Goal: Navigation & Orientation: Go to known website

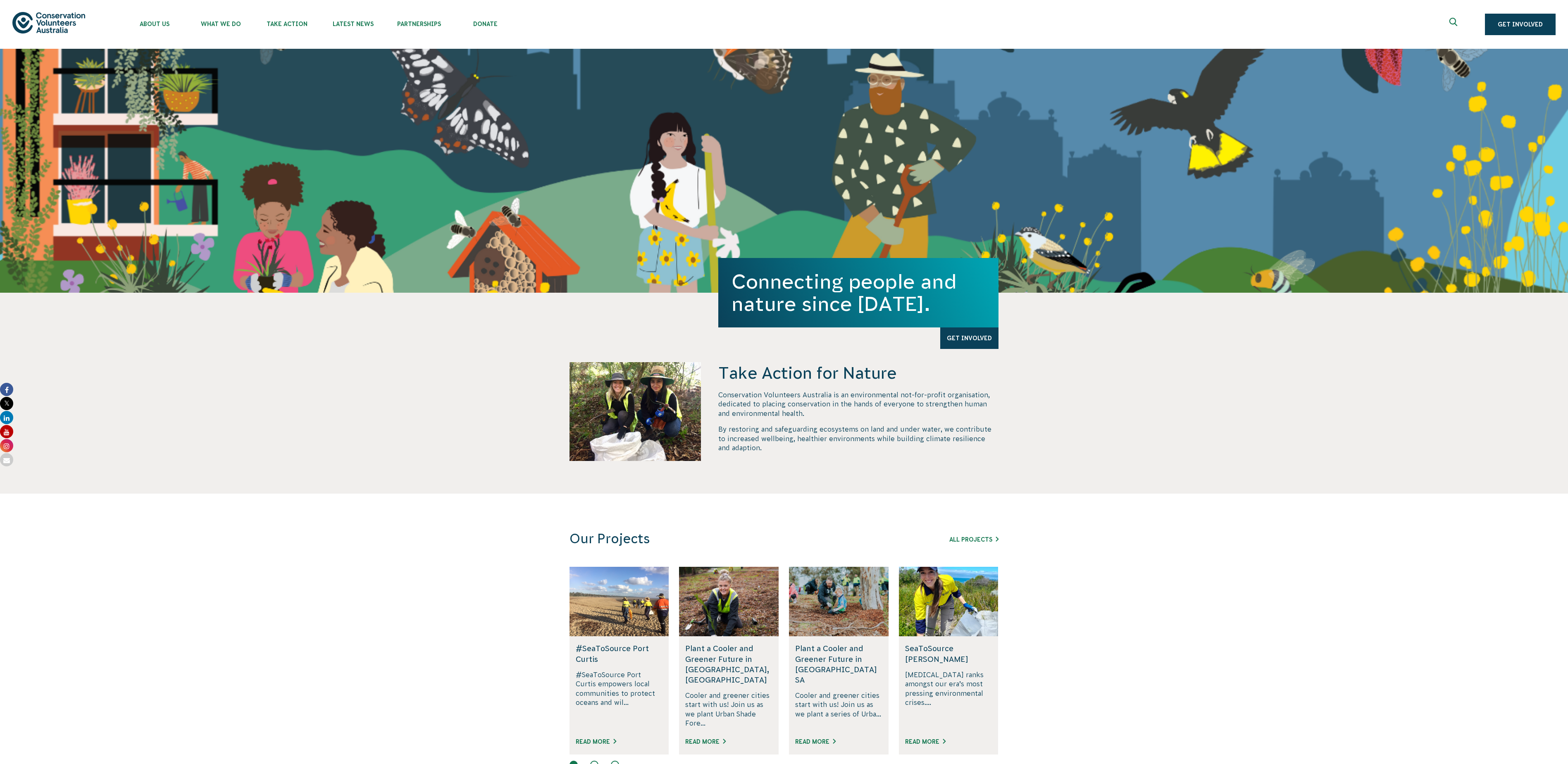
click at [79, 17] on img at bounding box center [49, 22] width 73 height 21
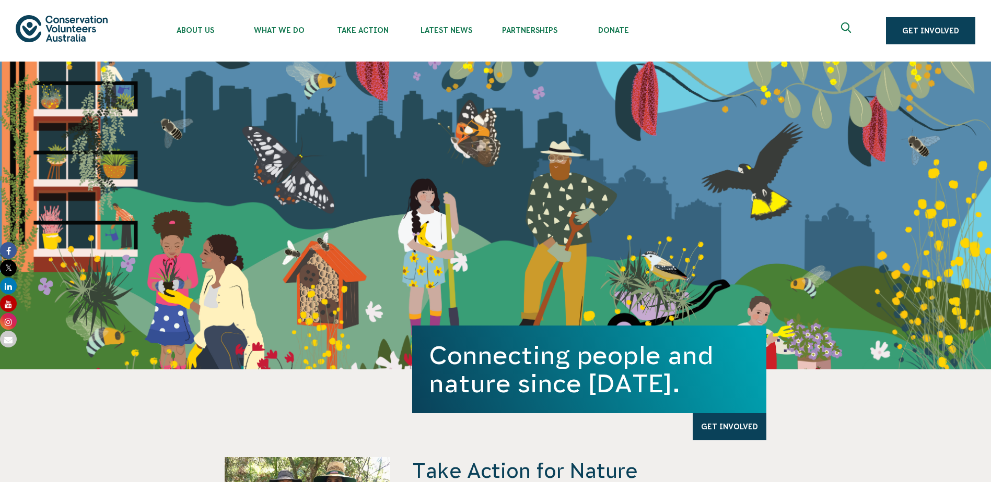
click at [86, 26] on img at bounding box center [62, 28] width 92 height 27
